Goal: Task Accomplishment & Management: Complete application form

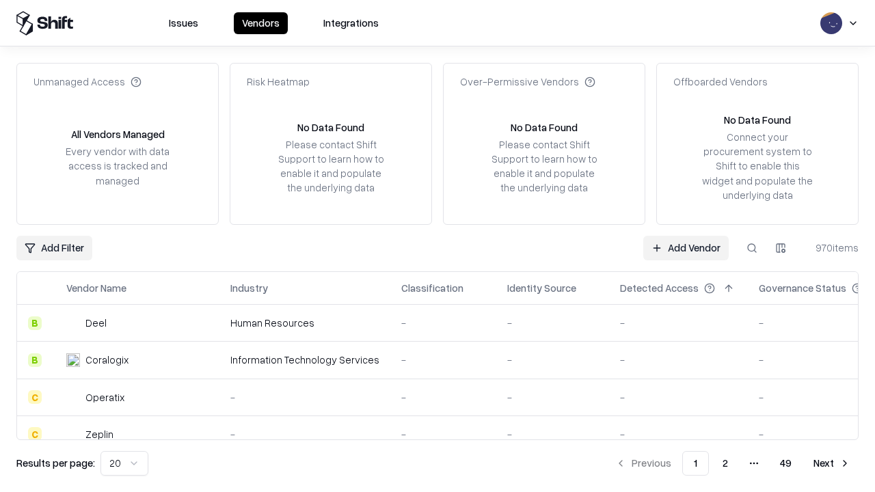
click at [686, 247] on link "Add Vendor" at bounding box center [685, 248] width 85 height 25
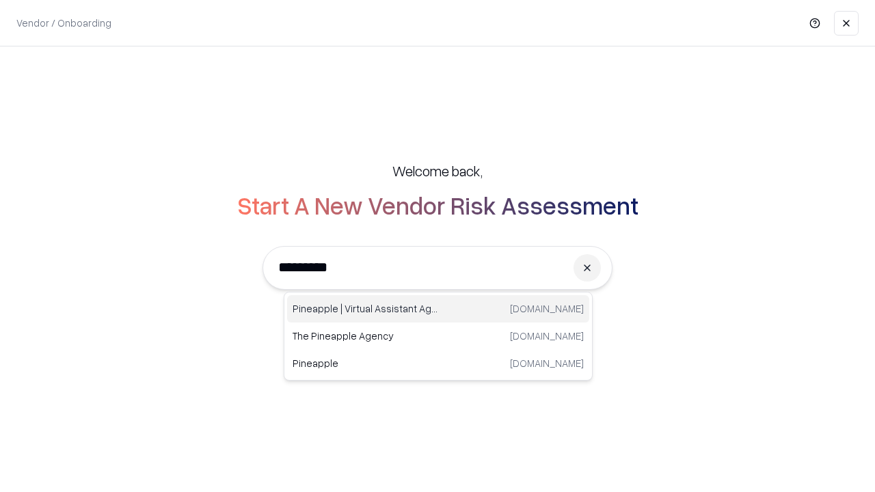
click at [438, 309] on div "Pineapple | Virtual Assistant Agency [DOMAIN_NAME]" at bounding box center [438, 308] width 302 height 27
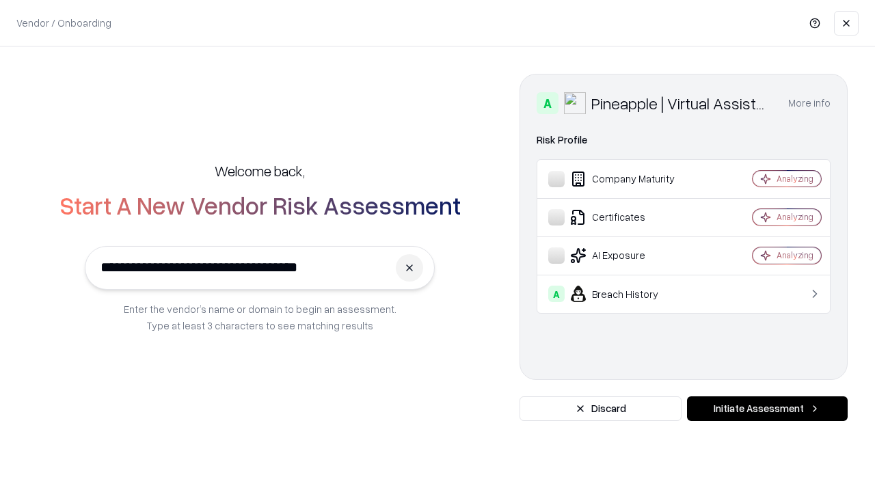
type input "**********"
click at [767, 409] on button "Initiate Assessment" at bounding box center [767, 409] width 161 height 25
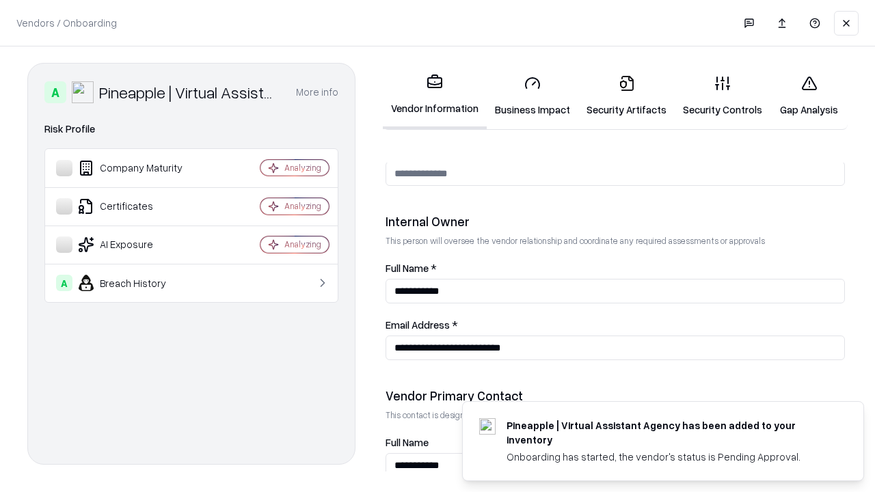
scroll to position [708, 0]
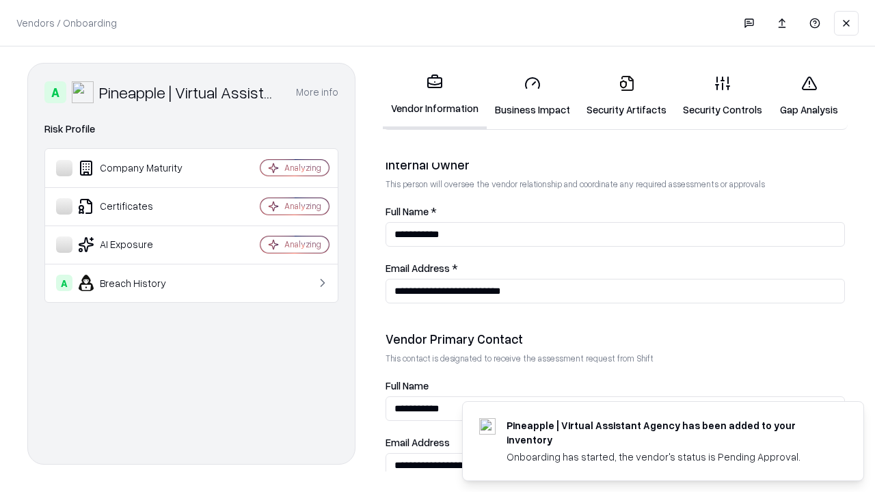
click at [626, 96] on link "Security Artifacts" at bounding box center [626, 96] width 96 height 64
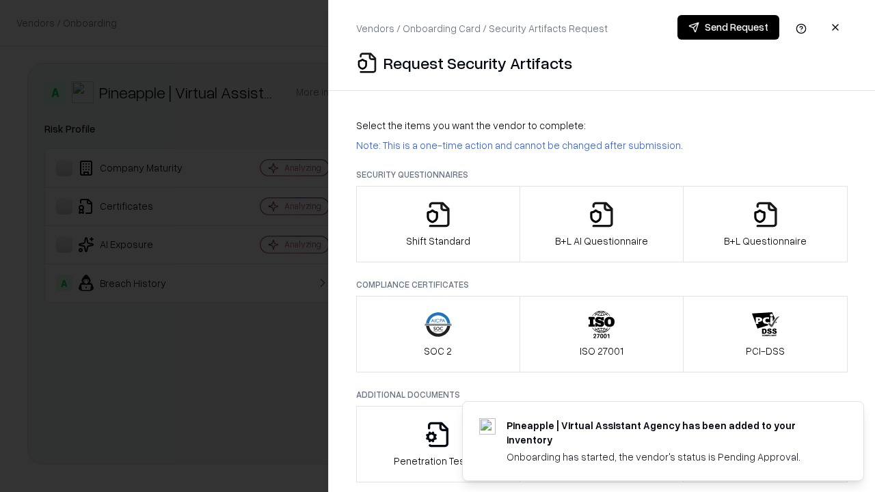
click at [765, 224] on icon "button" at bounding box center [765, 214] width 27 height 27
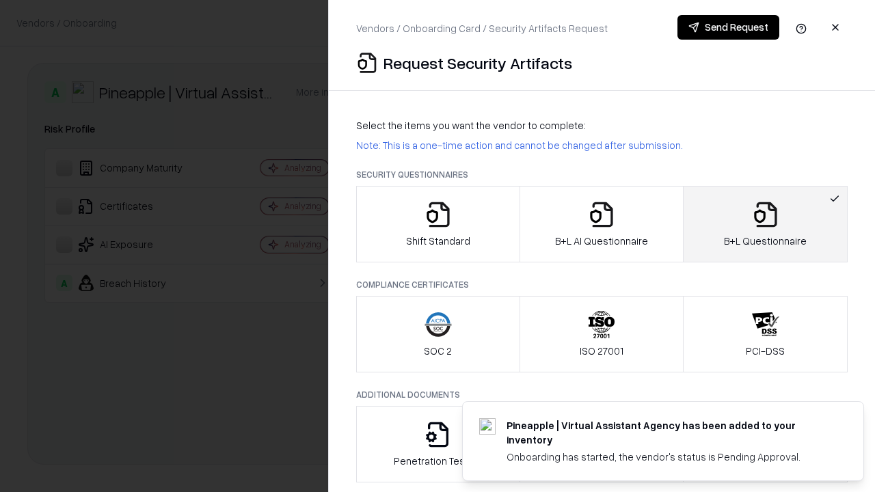
click at [601, 224] on icon "button" at bounding box center [601, 214] width 27 height 27
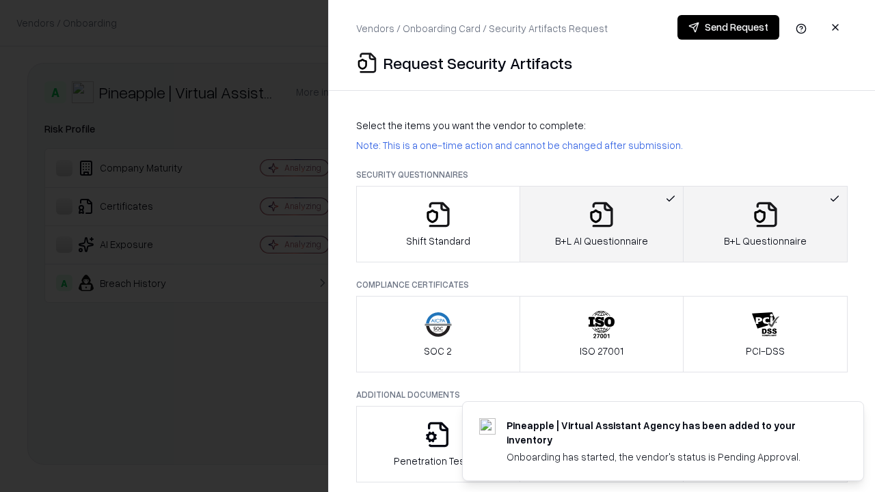
click at [728, 27] on button "Send Request" at bounding box center [728, 27] width 102 height 25
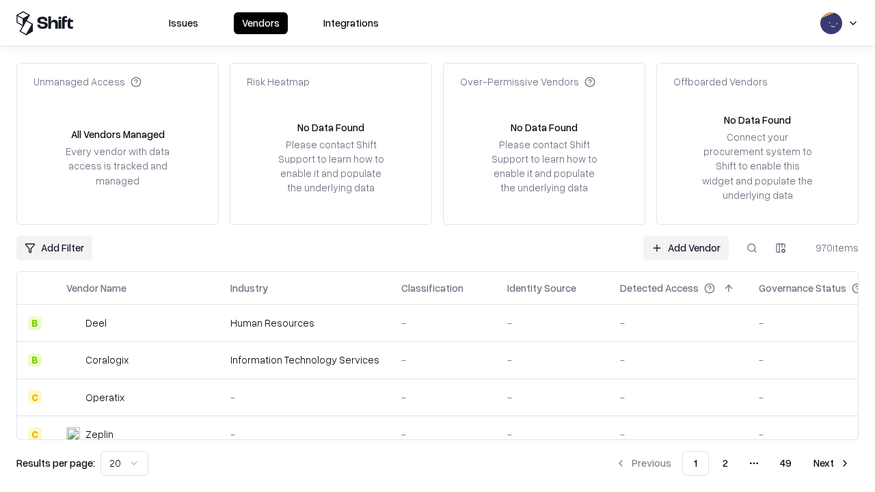
click at [752, 247] on button at bounding box center [752, 248] width 25 height 25
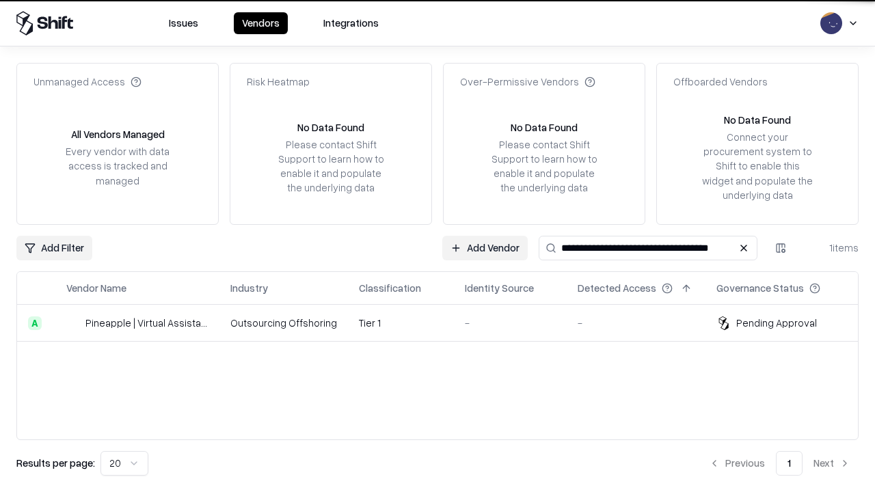
type input "**********"
click at [446, 323] on td "Tier 1" at bounding box center [401, 323] width 106 height 37
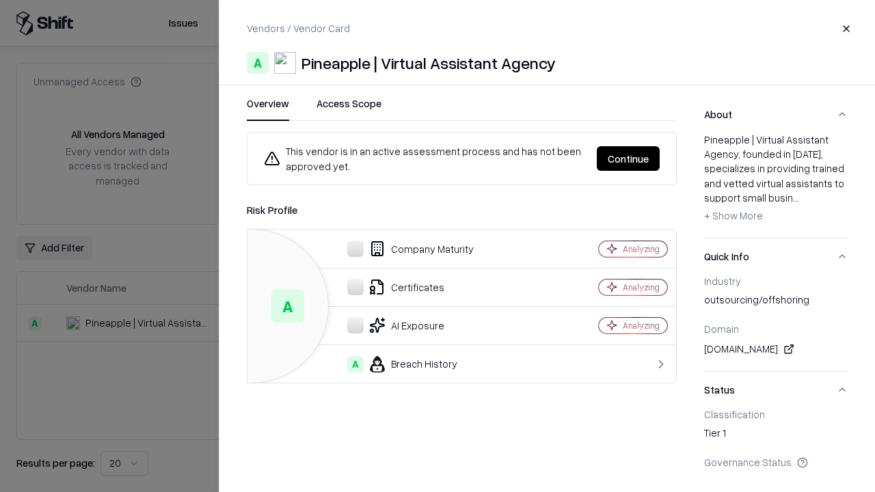
click at [628, 159] on button "Continue" at bounding box center [628, 158] width 63 height 25
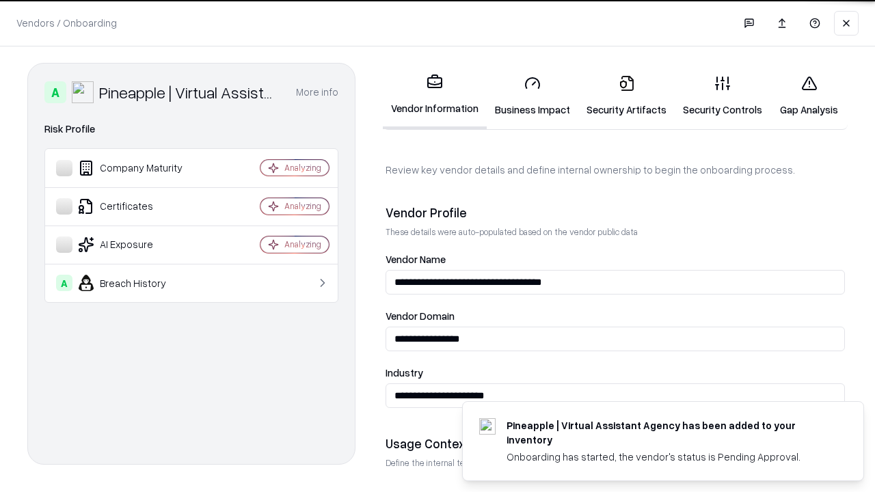
click at [626, 96] on link "Security Artifacts" at bounding box center [626, 96] width 96 height 64
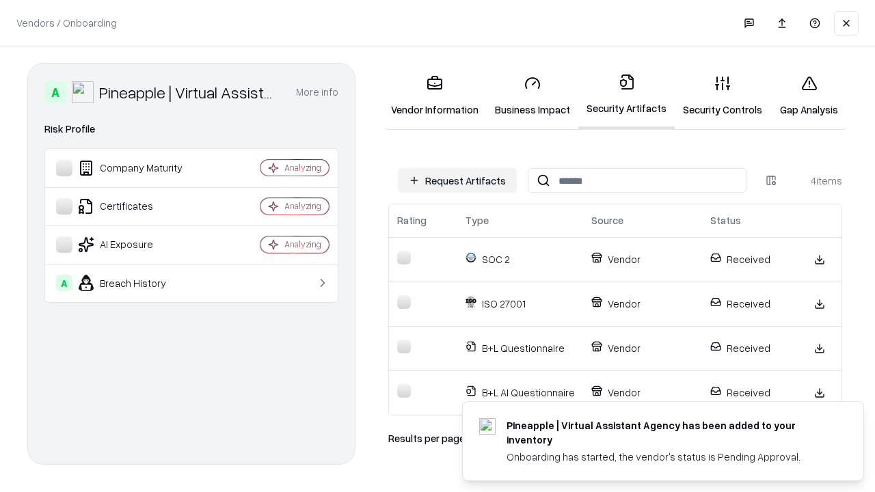
click at [809, 96] on link "Gap Analysis" at bounding box center [808, 96] width 77 height 64
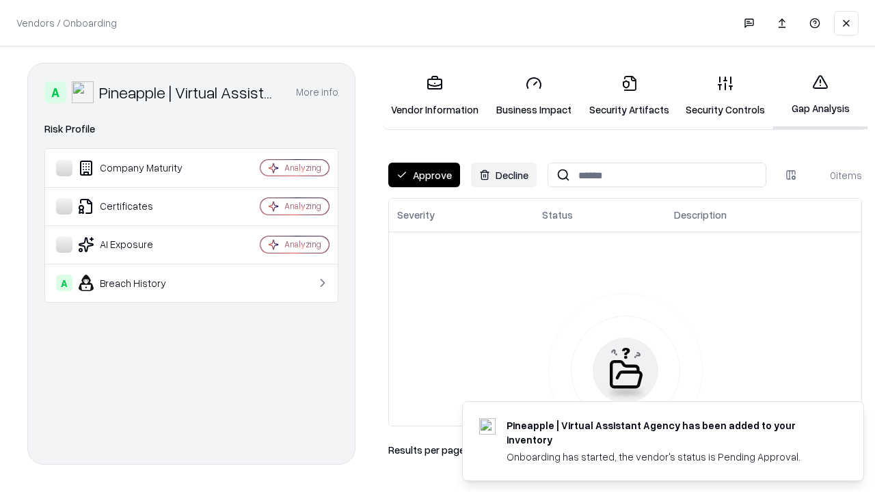
click at [424, 175] on button "Approve" at bounding box center [424, 175] width 72 height 25
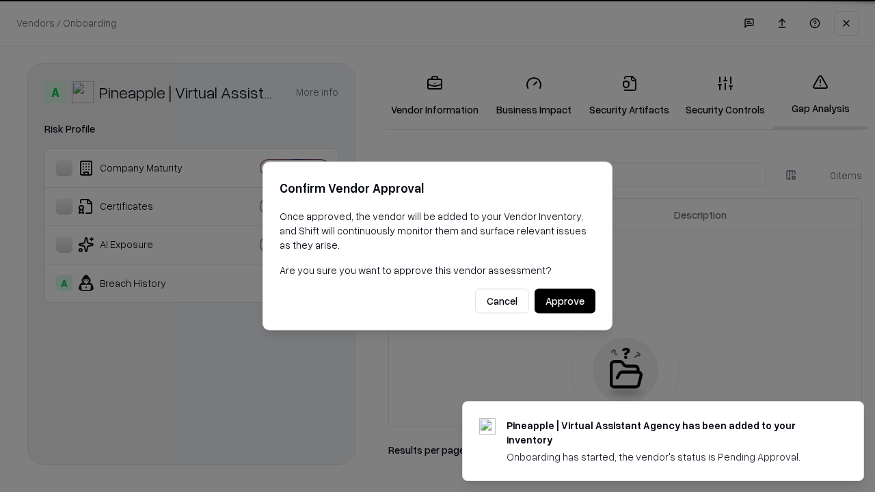
click at [565, 301] on button "Approve" at bounding box center [565, 301] width 61 height 25
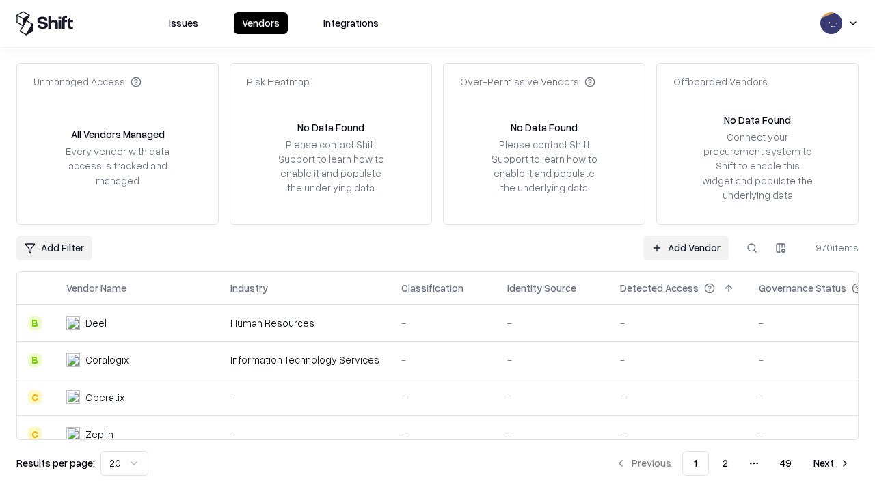
type input "**********"
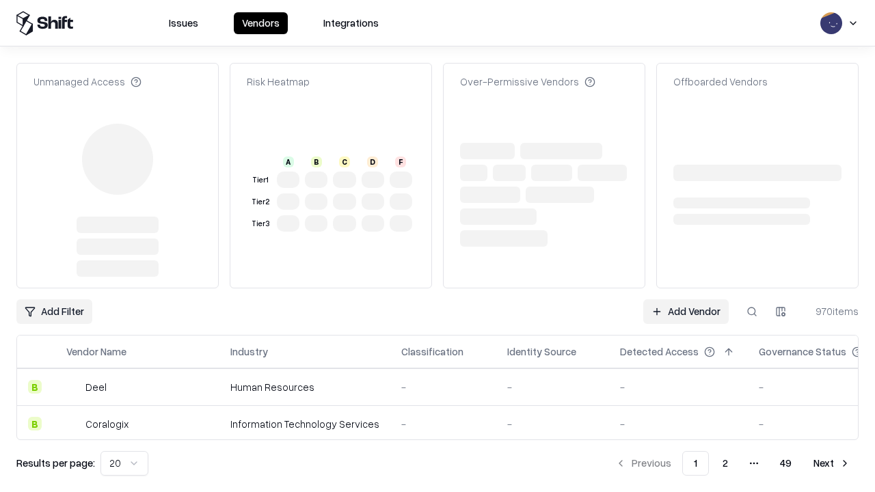
click at [686, 299] on link "Add Vendor" at bounding box center [685, 311] width 85 height 25
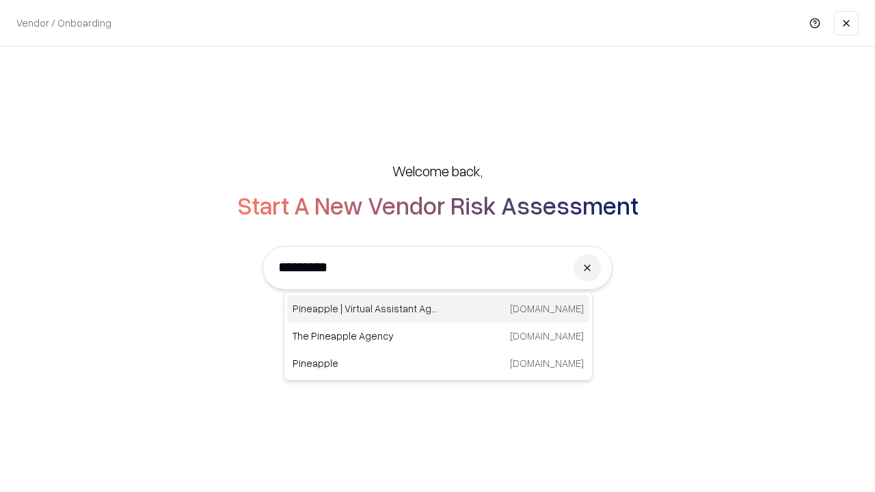
click at [438, 309] on div "Pineapple | Virtual Assistant Agency [DOMAIN_NAME]" at bounding box center [438, 308] width 302 height 27
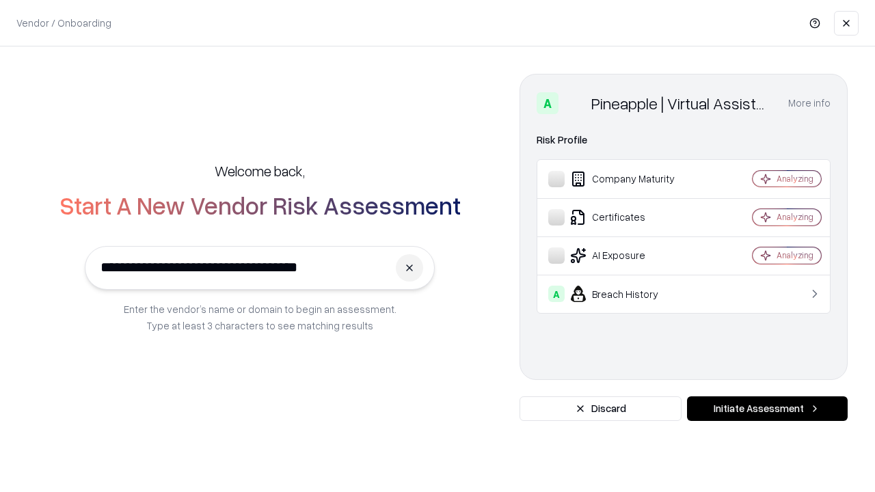
type input "**********"
click at [767, 409] on button "Initiate Assessment" at bounding box center [767, 409] width 161 height 25
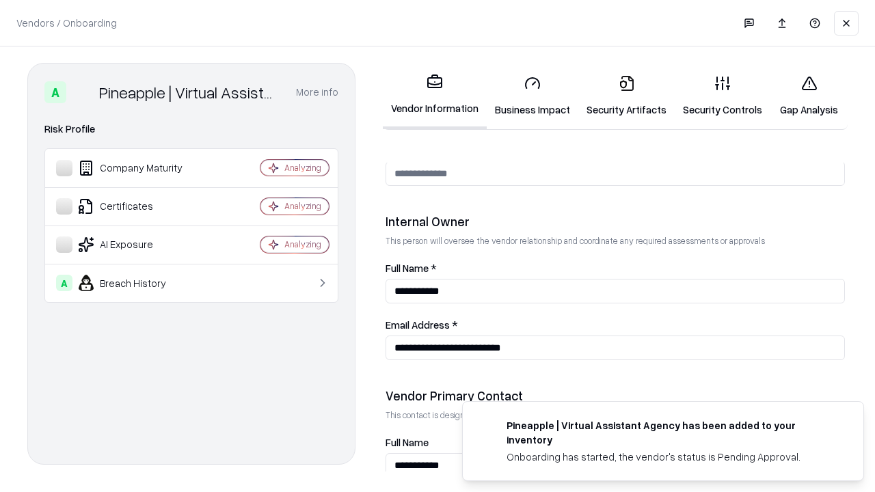
scroll to position [708, 0]
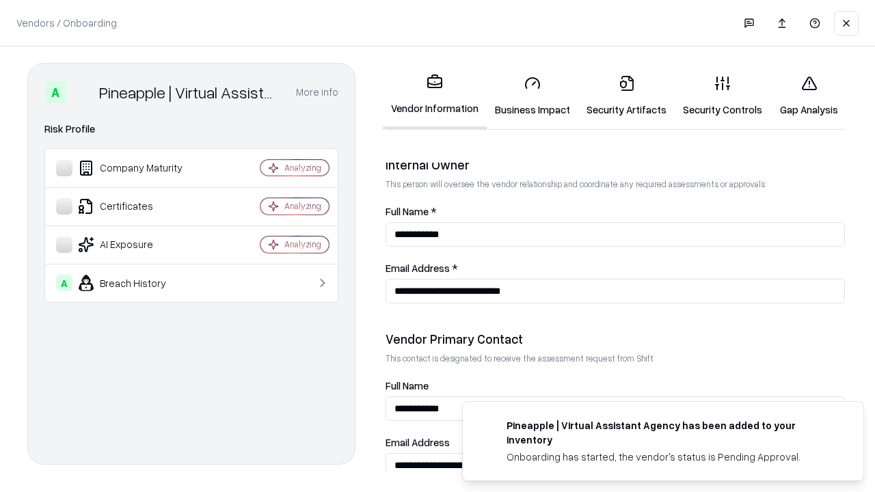
click at [809, 96] on link "Gap Analysis" at bounding box center [808, 96] width 77 height 64
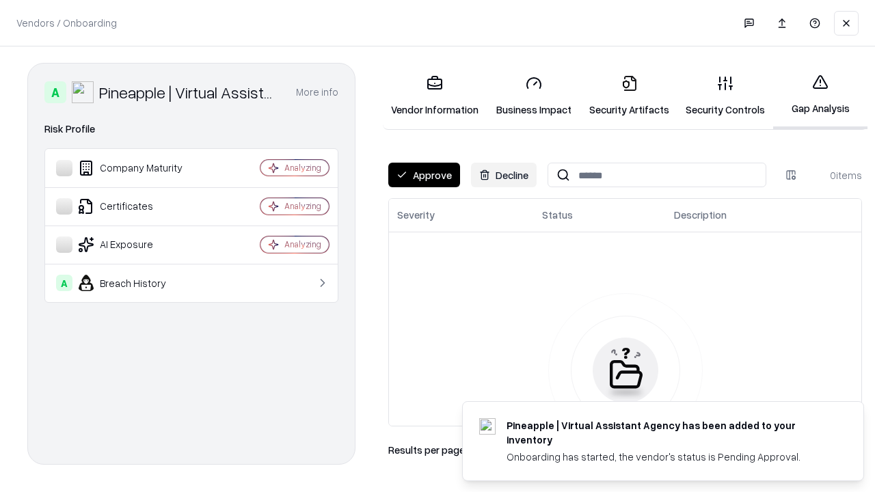
click at [424, 175] on button "Approve" at bounding box center [424, 175] width 72 height 25
